Goal: Browse casually

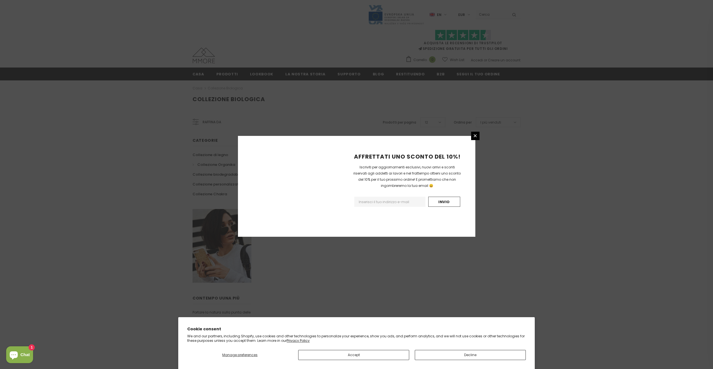
scroll to position [204, 0]
